Goal: Transaction & Acquisition: Purchase product/service

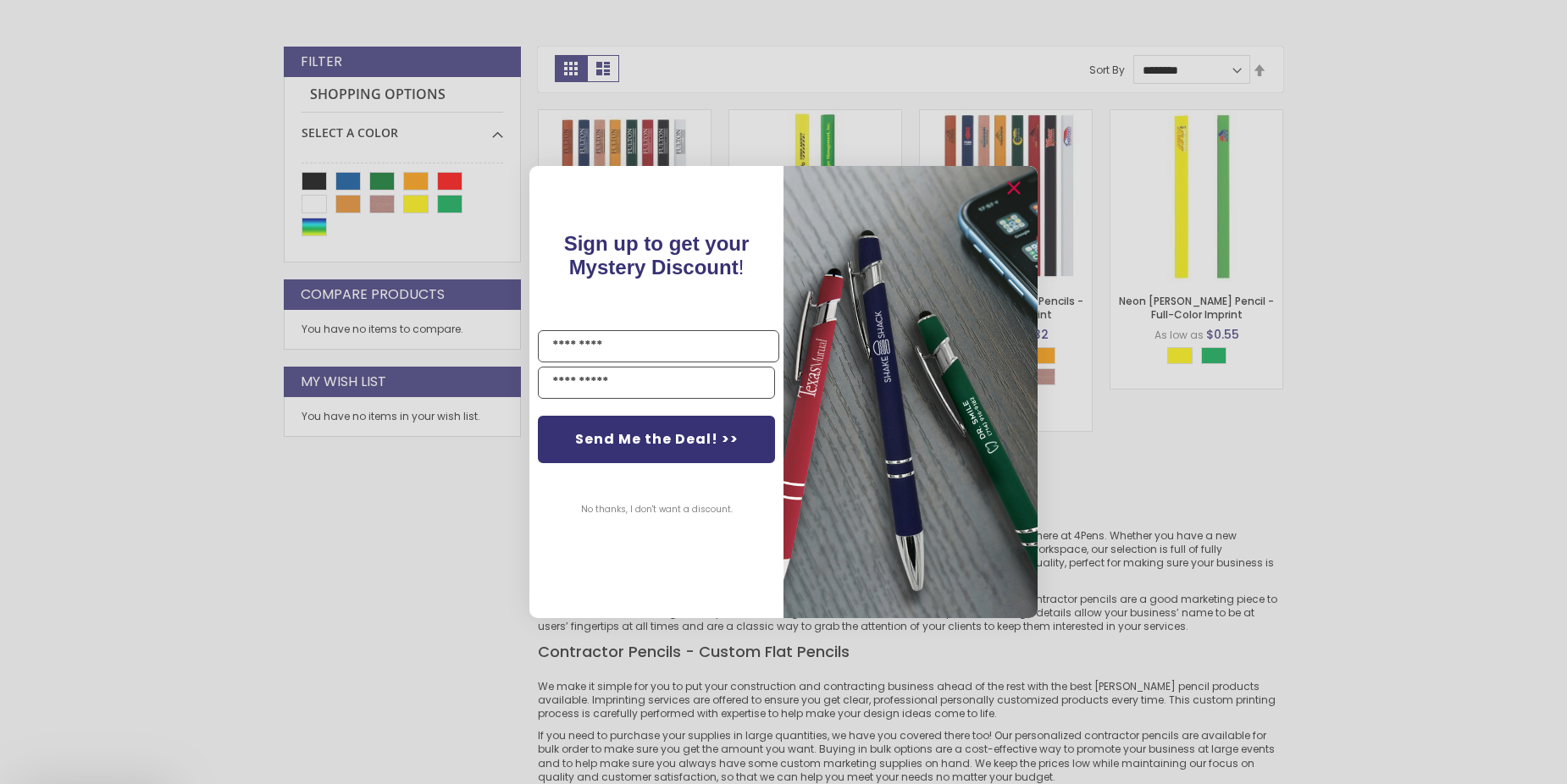
scroll to position [339, 0]
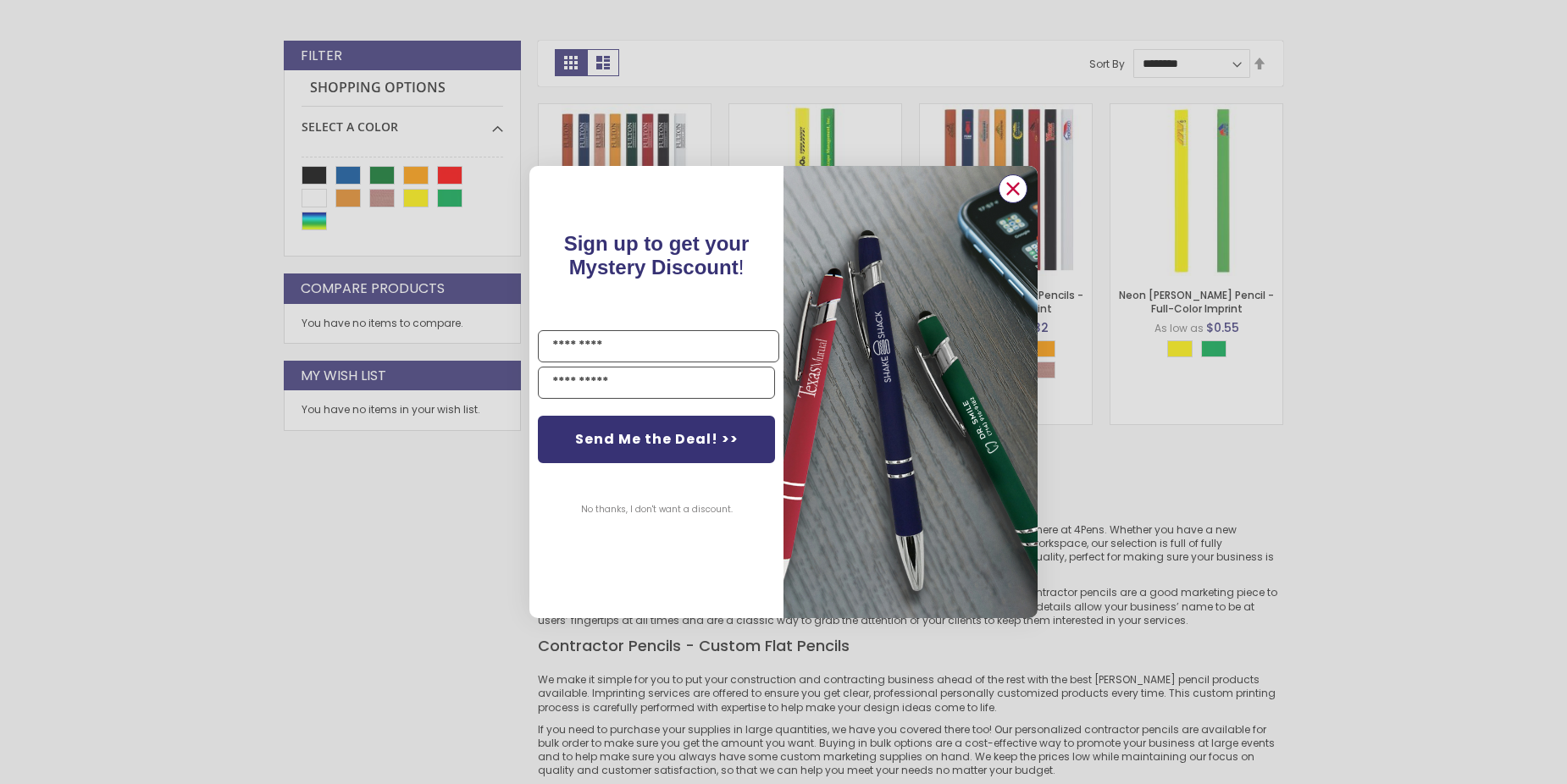
click at [1015, 196] on circle "Close dialog" at bounding box center [1013, 189] width 25 height 25
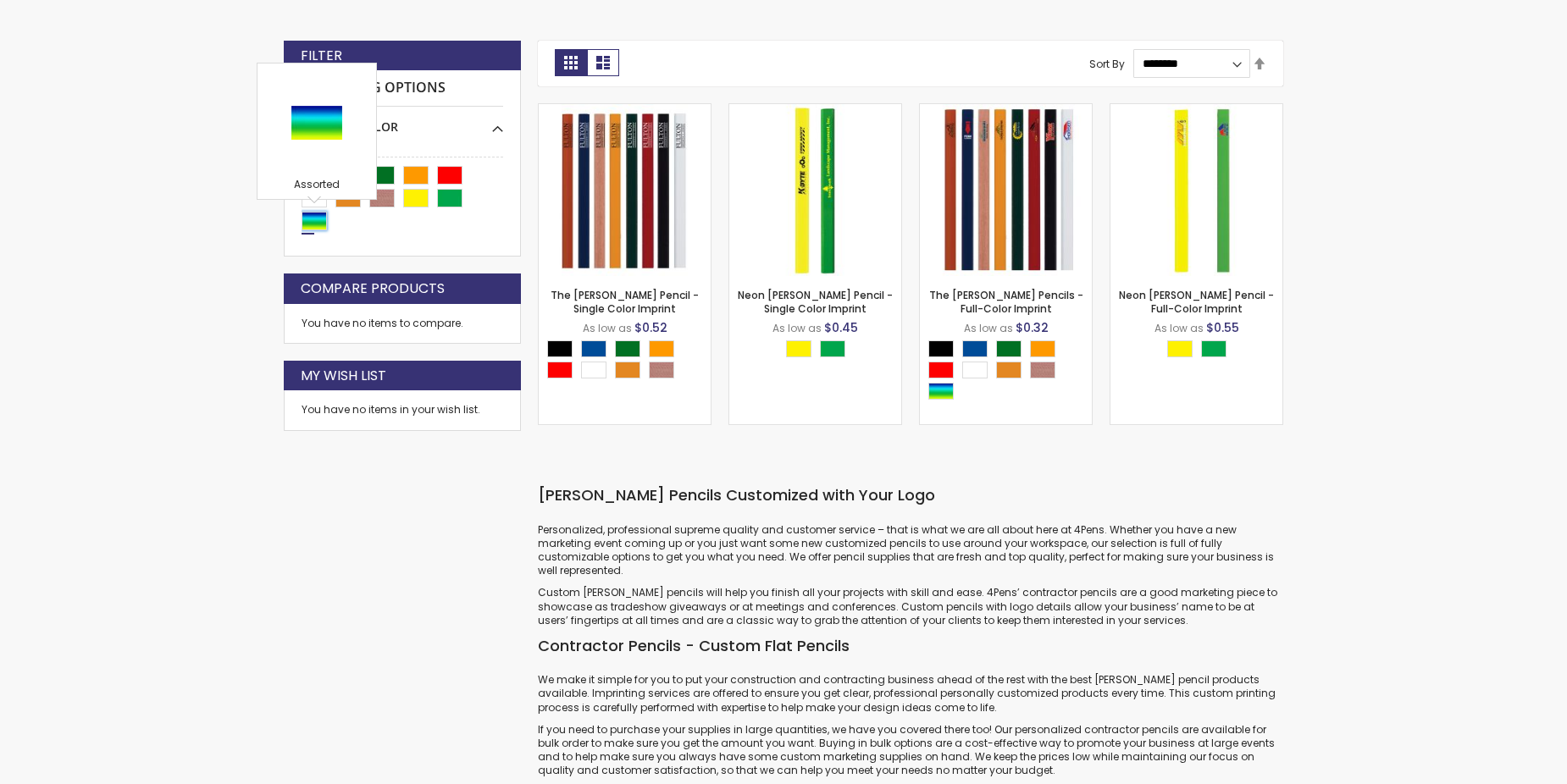
click at [319, 221] on div "Assorted" at bounding box center [315, 221] width 25 height 19
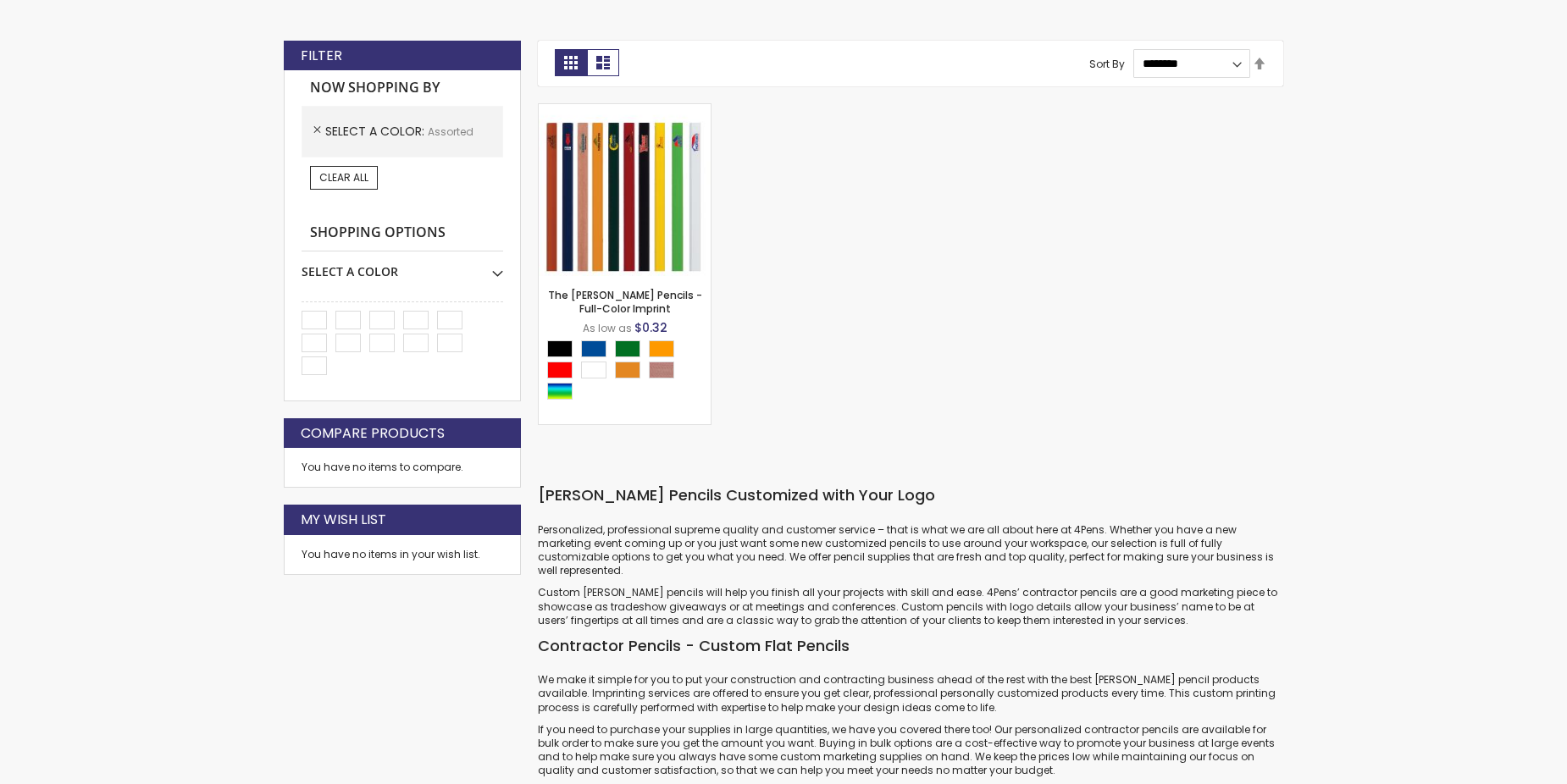
scroll to position [369, 0]
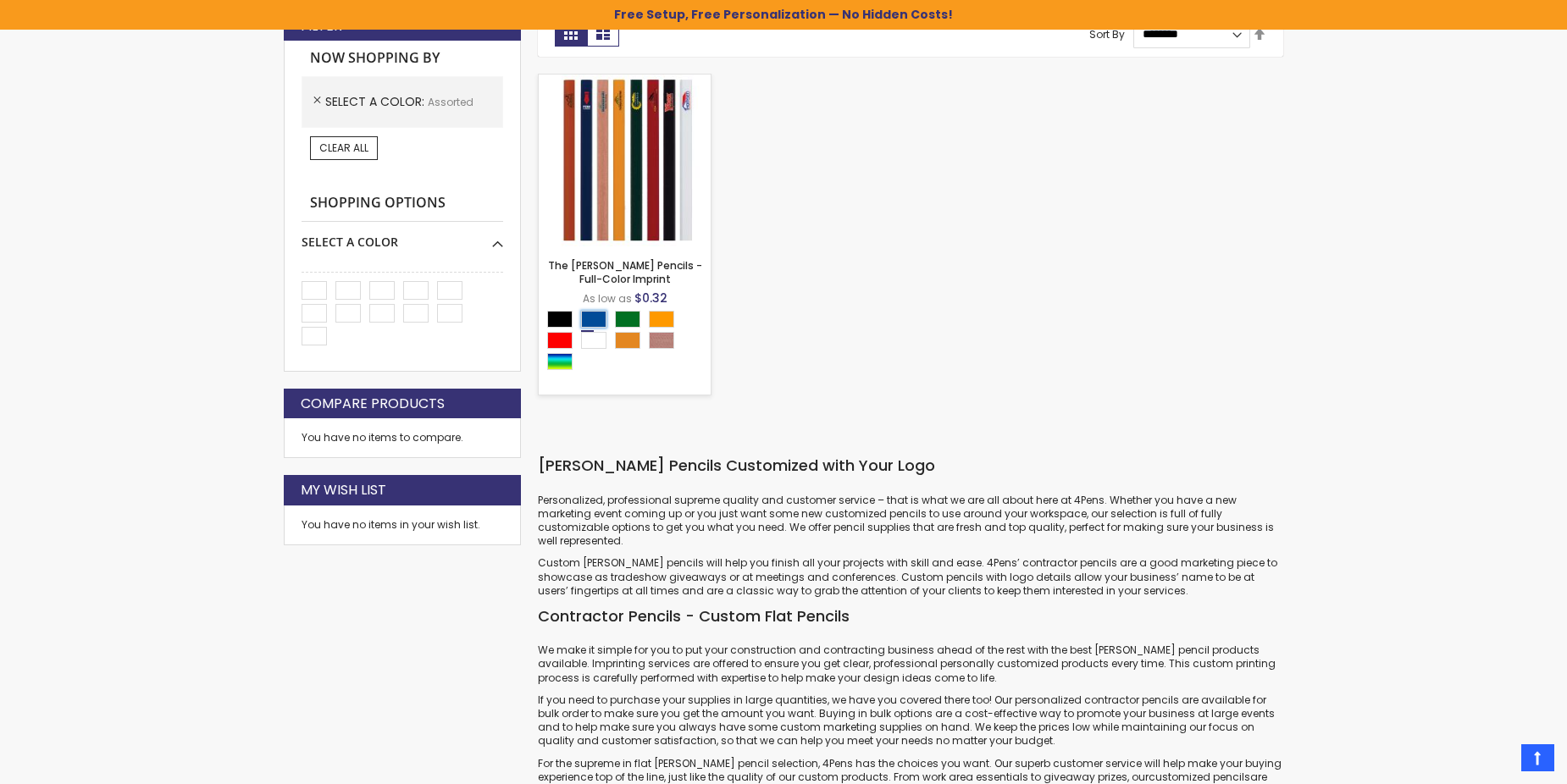
click at [593, 319] on div "Dark Blue" at bounding box center [594, 320] width 25 height 17
type input "****"
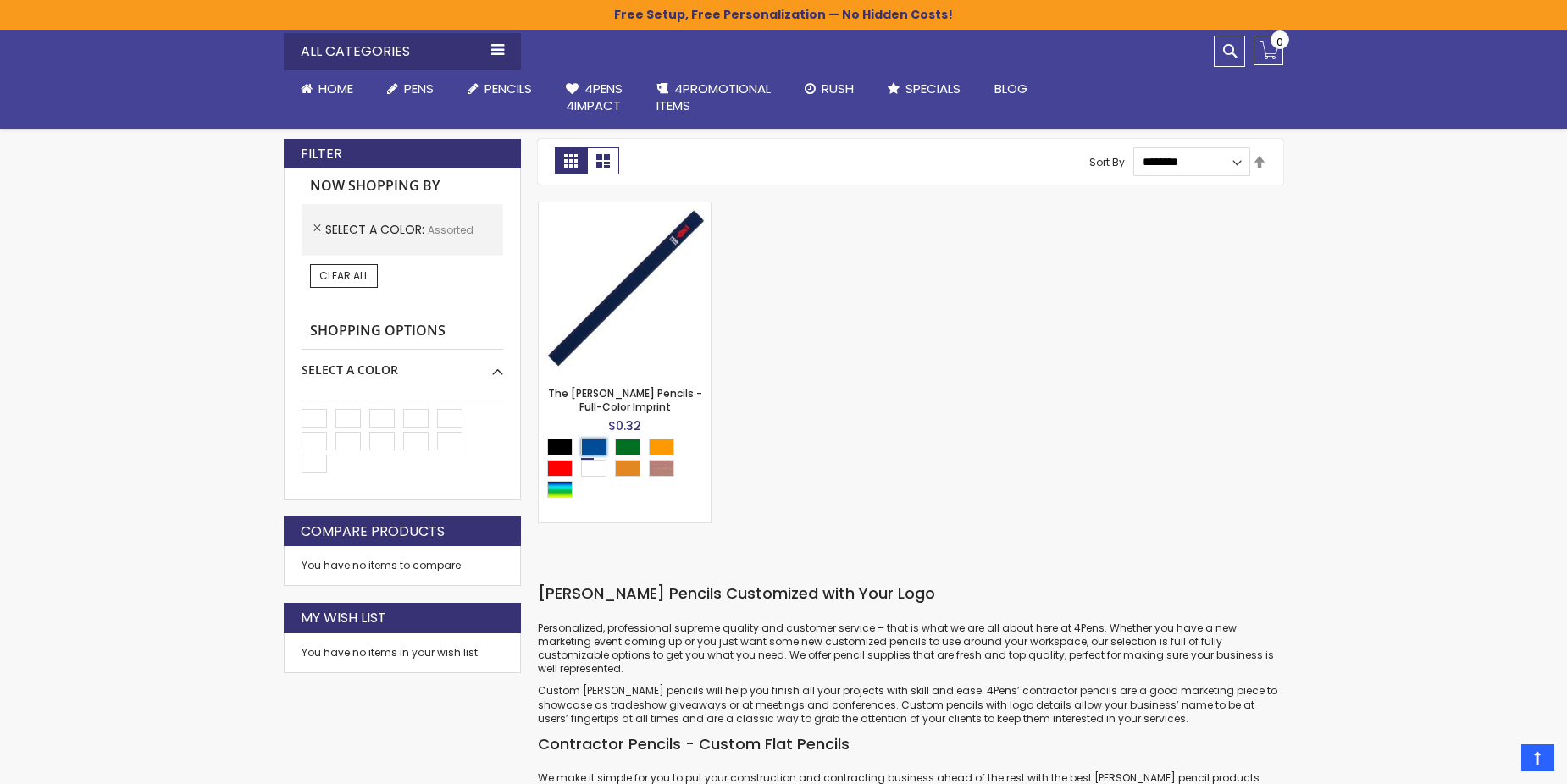
scroll to position [199, 0]
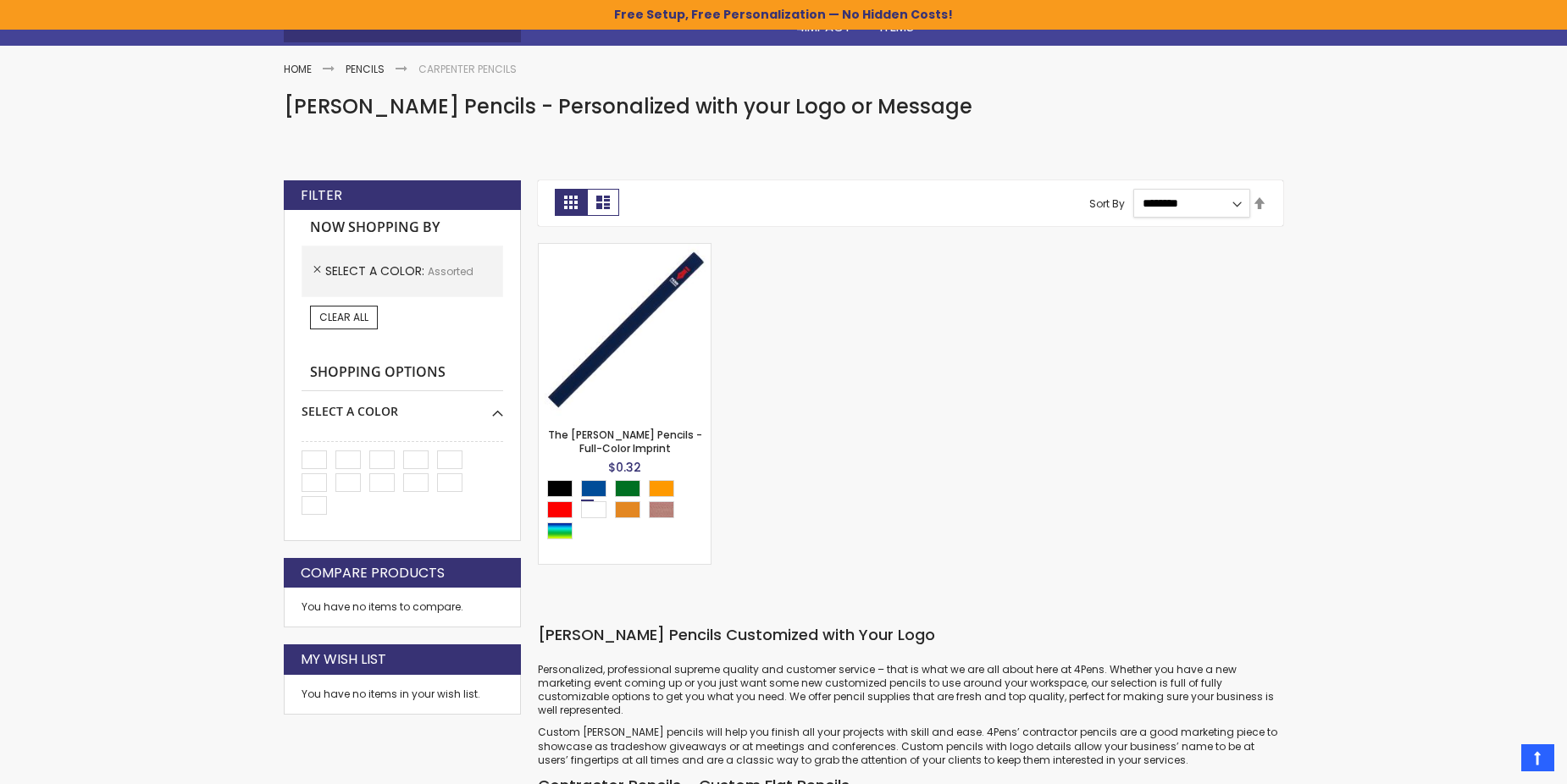
click at [1221, 197] on select "**********" at bounding box center [1192, 203] width 117 height 29
click at [616, 318] on img at bounding box center [624, 330] width 172 height 172
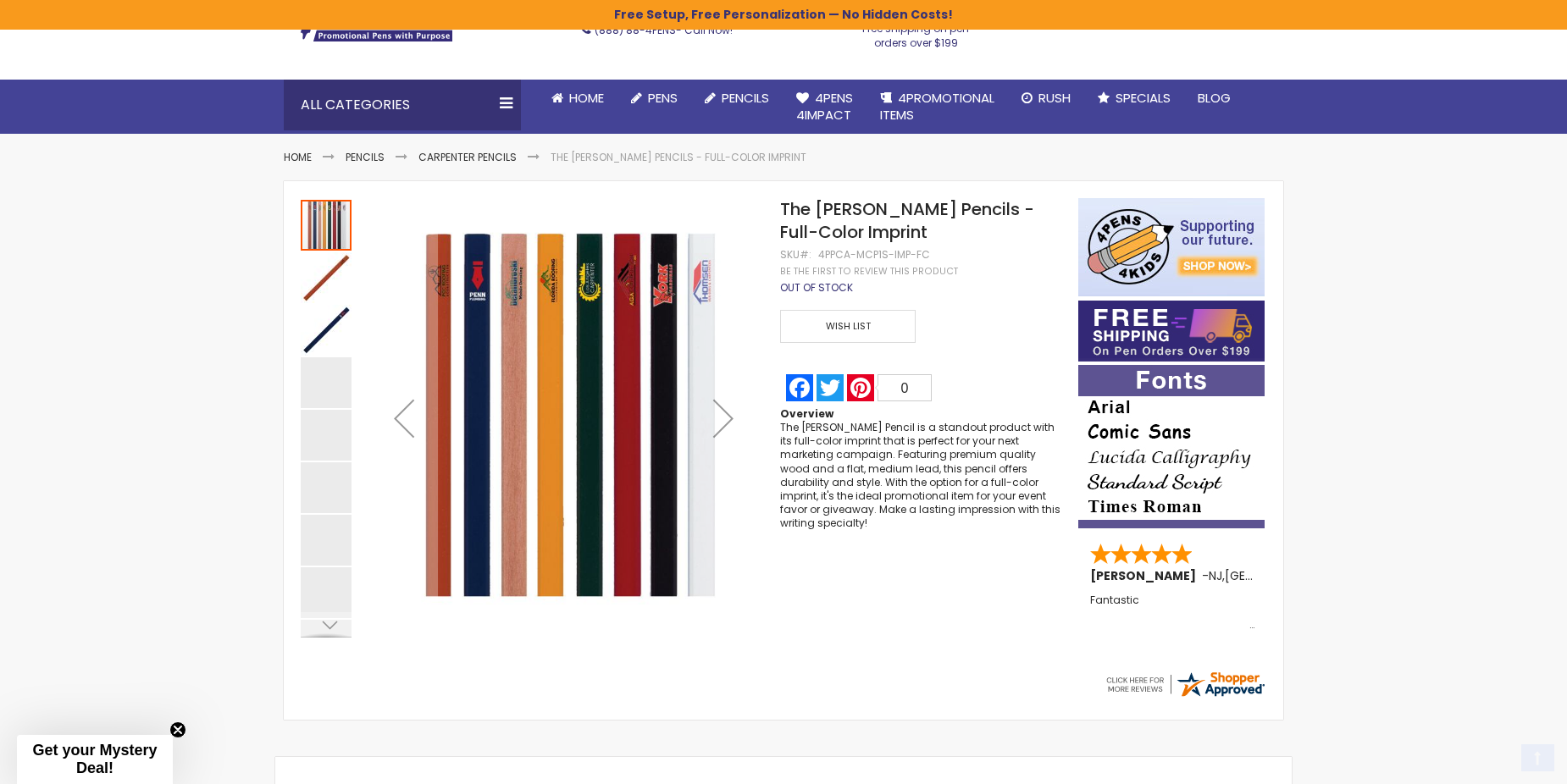
scroll to position [170, 0]
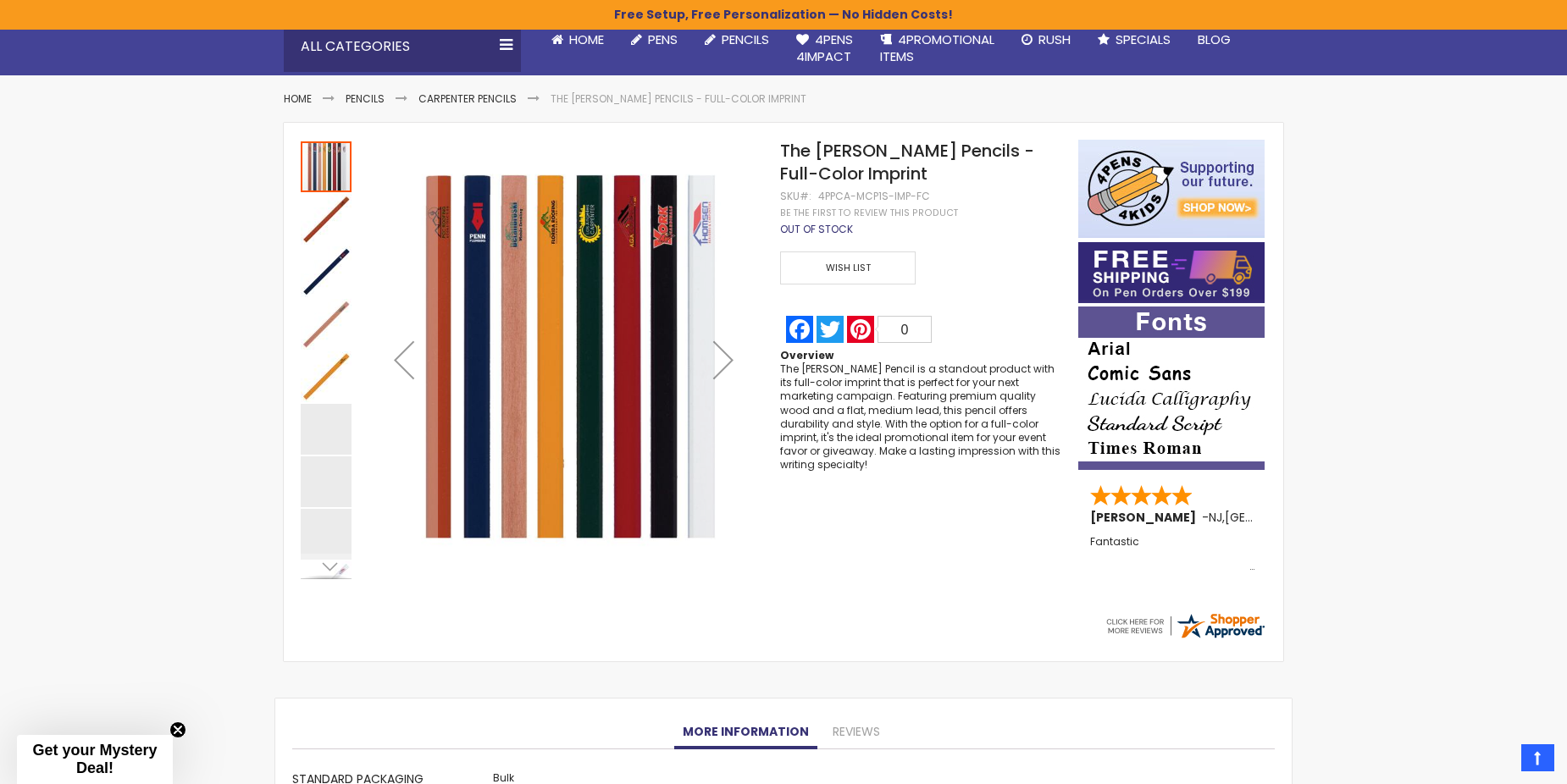
click at [335, 264] on img "The Carpenter Pencils - Full-Color Imprint" at bounding box center [326, 272] width 51 height 51
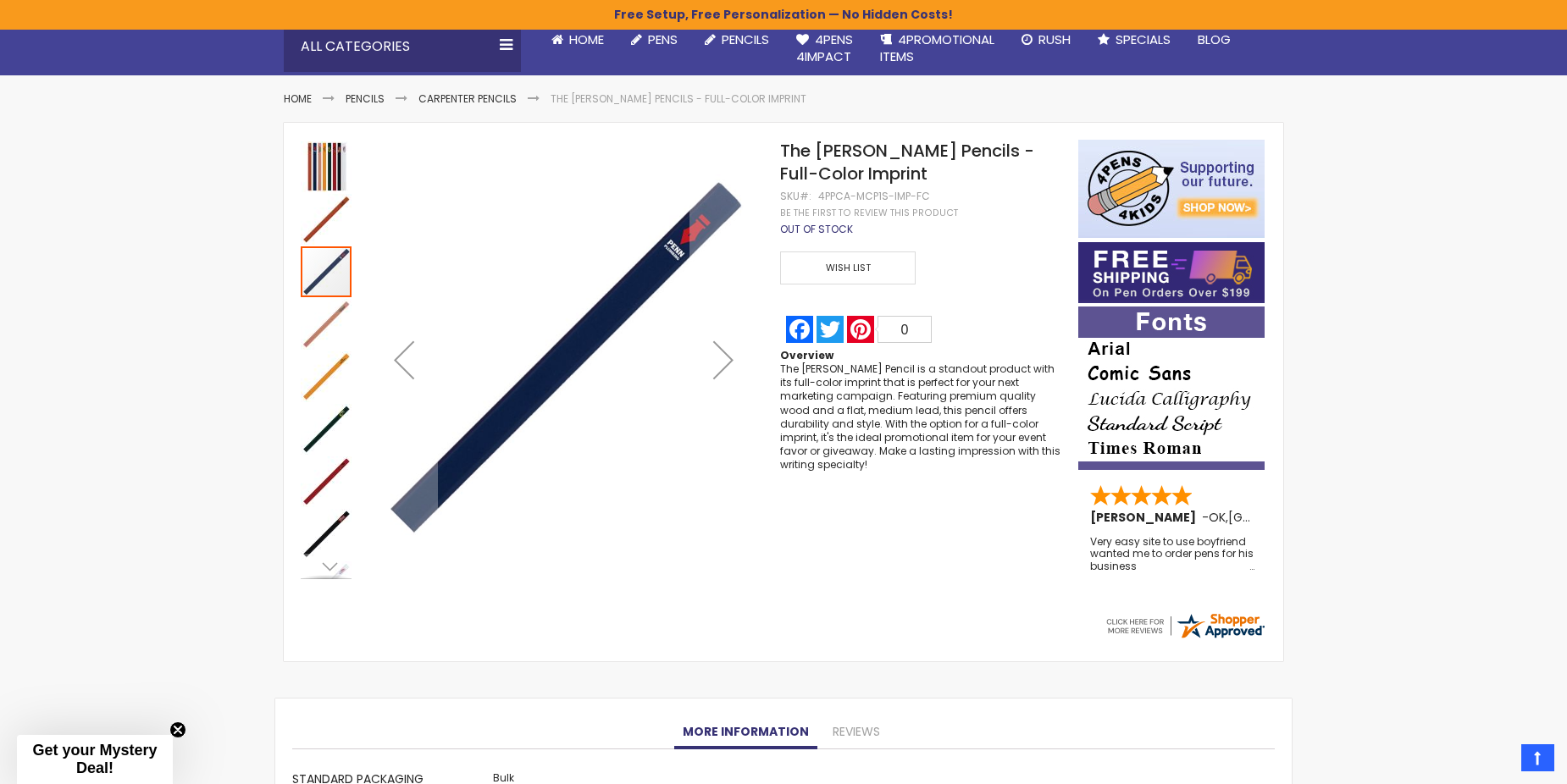
click at [341, 536] on img "The Carpenter Pencils - Full-Color Imprint" at bounding box center [326, 534] width 51 height 51
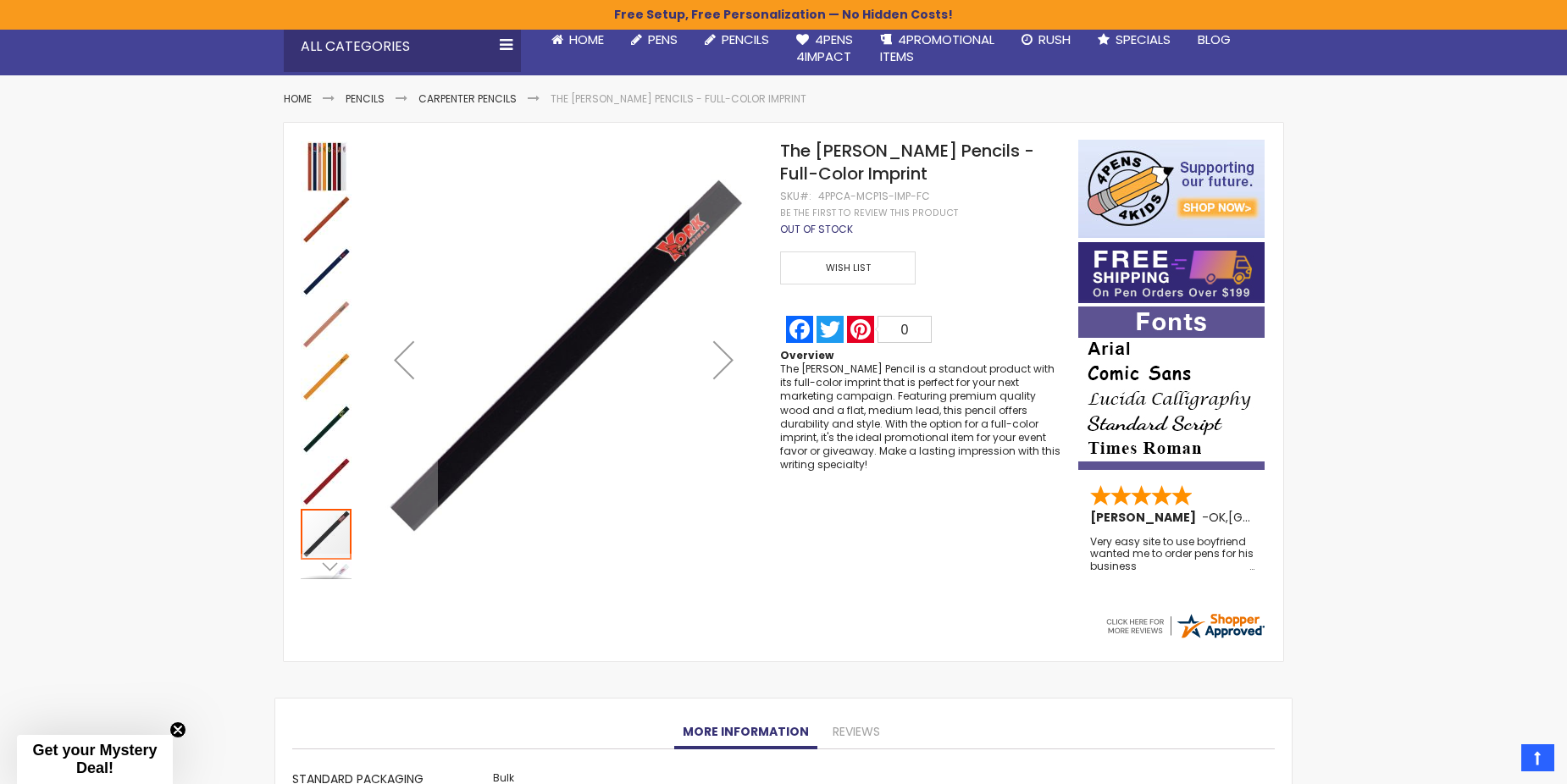
click at [334, 282] on img "The Carpenter Pencils - Full-Color Imprint" at bounding box center [326, 272] width 51 height 51
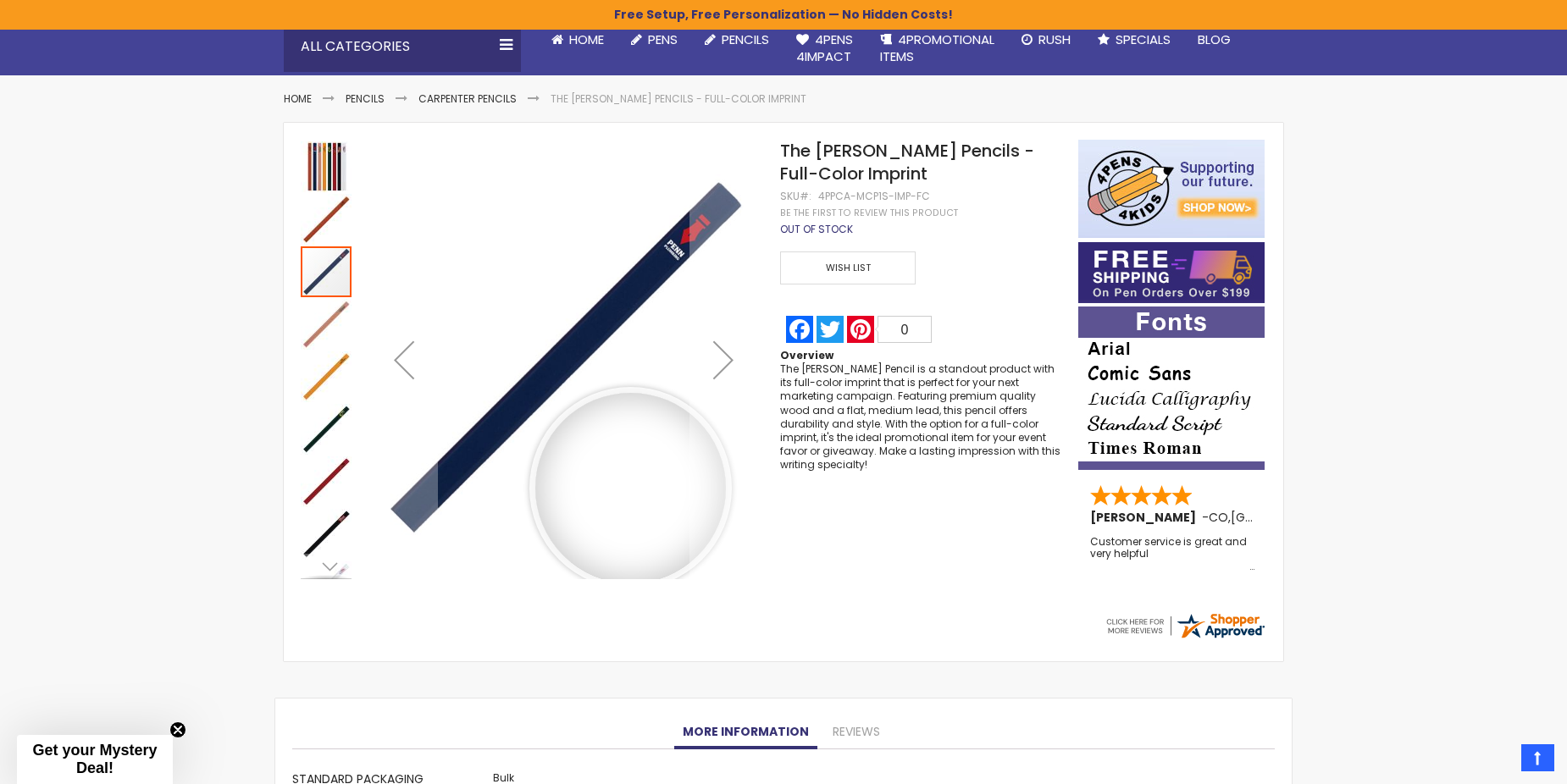
drag, startPoint x: 630, startPoint y: 488, endPoint x: 176, endPoint y: 310, distance: 487.6
click at [176, 310] on div "Skip to Content sample Wishlist Sign Out Sign In Sign In Login Forgot Your Pass…" at bounding box center [784, 425] width 1567 height 1191
